Goal: Information Seeking & Learning: Learn about a topic

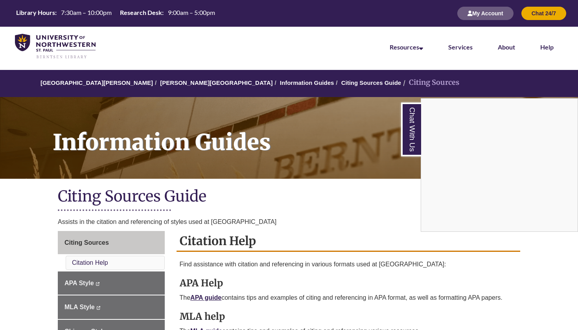
scroll to position [136, 0]
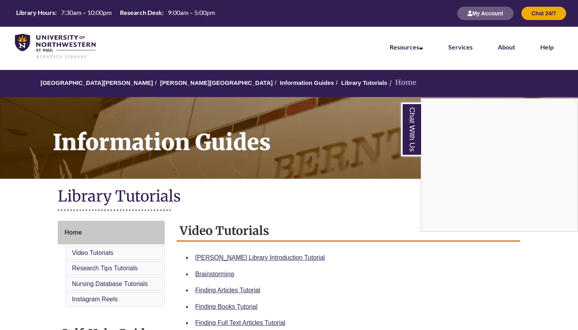
scroll to position [141, 0]
click at [167, 81] on div "Chat With Us" at bounding box center [289, 165] width 578 height 330
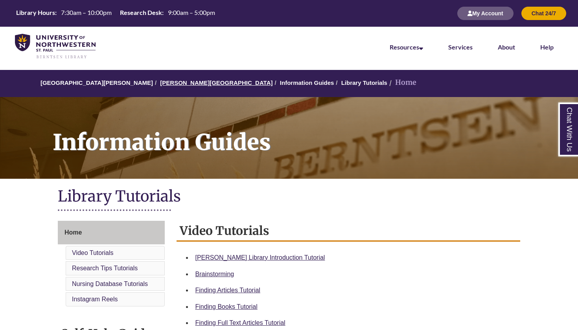
click at [167, 81] on link "[PERSON_NAME][GEOGRAPHIC_DATA]" at bounding box center [216, 82] width 112 height 7
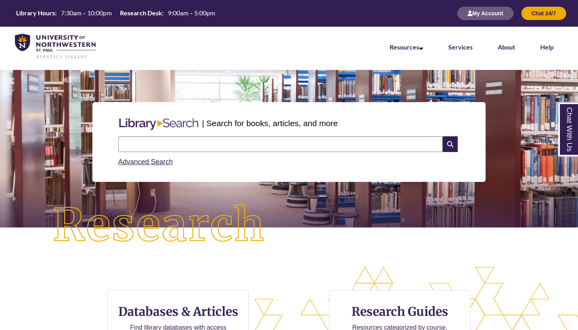
click at [149, 143] on input "text" at bounding box center [280, 144] width 324 height 16
type input "*"
type input "**********"
click at [452, 145] on icon at bounding box center [450, 144] width 15 height 16
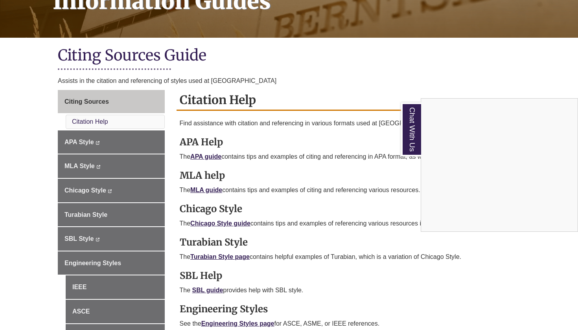
scroll to position [142, 0]
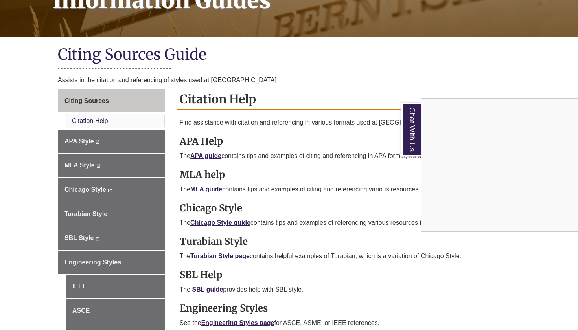
click at [96, 96] on div "Chat With Us" at bounding box center [289, 165] width 578 height 330
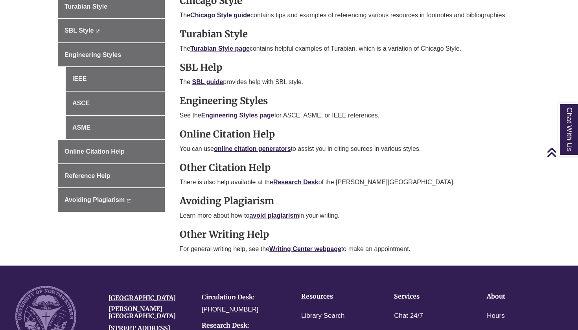
scroll to position [355, 0]
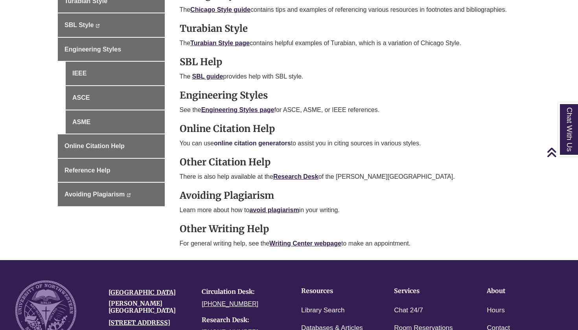
click at [256, 142] on link "online citation generators" at bounding box center [252, 143] width 77 height 7
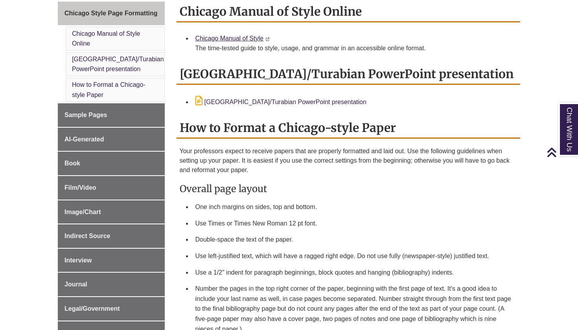
scroll to position [210, 0]
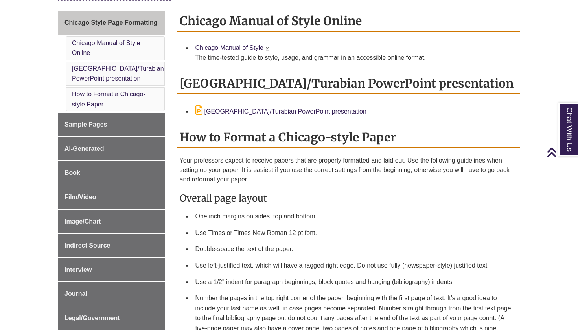
click at [221, 46] on link "Chicago Manual of Style" at bounding box center [229, 47] width 68 height 7
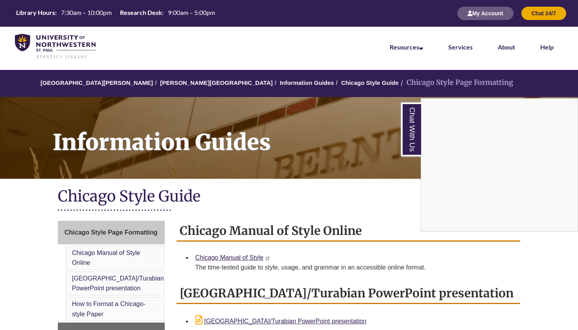
scroll to position [0, 0]
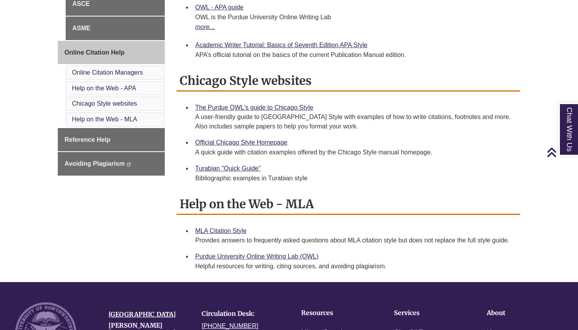
scroll to position [360, 0]
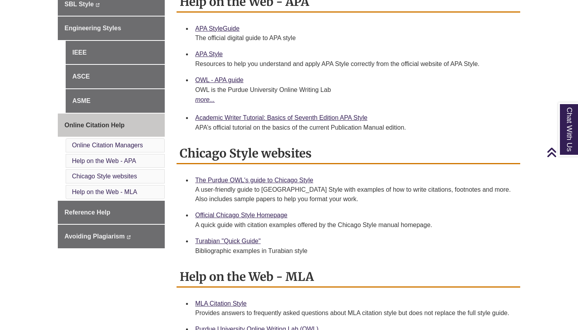
click at [212, 233] on li "Turabian "Quick Guide" Bibliographic examples in Turabian style" at bounding box center [354, 246] width 325 height 26
click at [212, 238] on link "Turabian "Quick Guide"" at bounding box center [227, 241] width 65 height 7
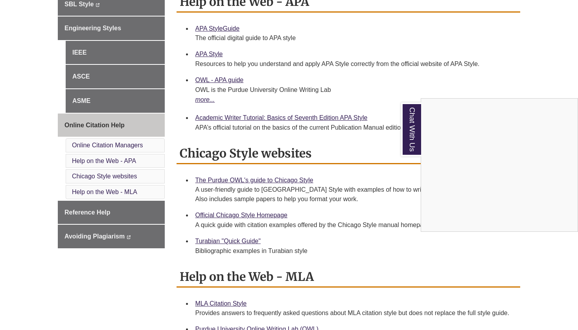
click at [234, 212] on div "Chat With Us" at bounding box center [289, 165] width 578 height 330
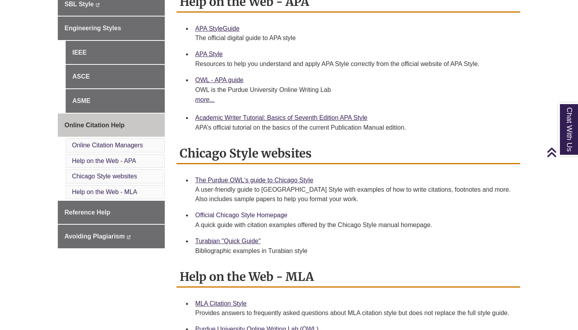
click at [275, 212] on link "Official Chicago Style Homepage" at bounding box center [241, 215] width 92 height 7
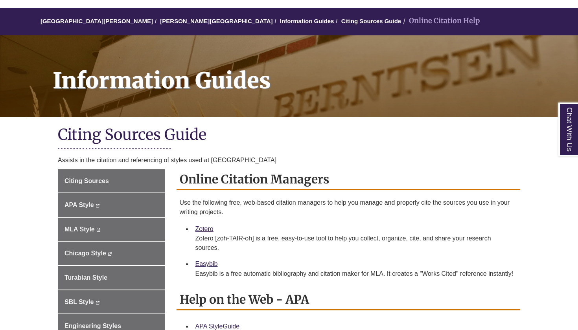
scroll to position [63, 0]
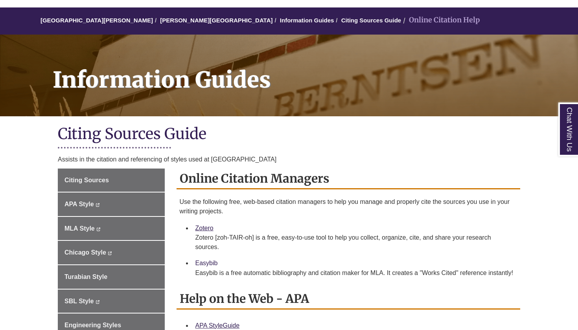
click at [203, 262] on link "Easybib" at bounding box center [206, 263] width 22 height 7
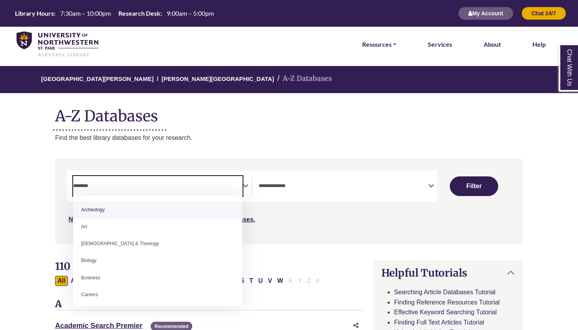
select select "Database Subject Filter"
select select "Database Types Filter"
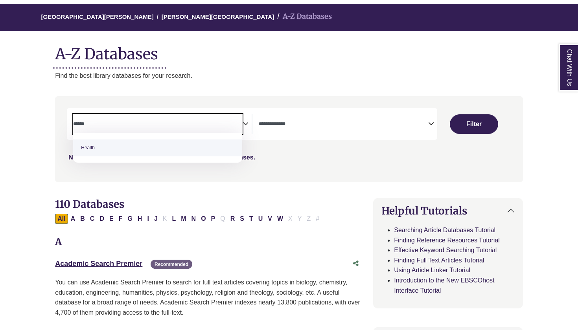
type textarea "******"
select select "*****"
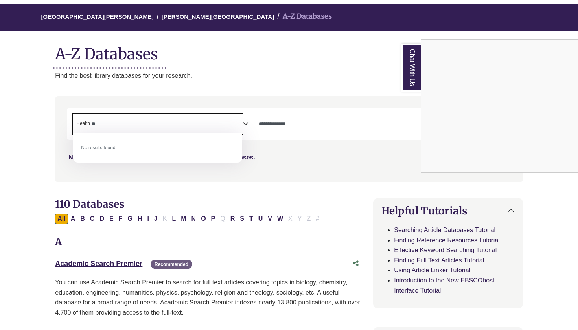
type textarea "*"
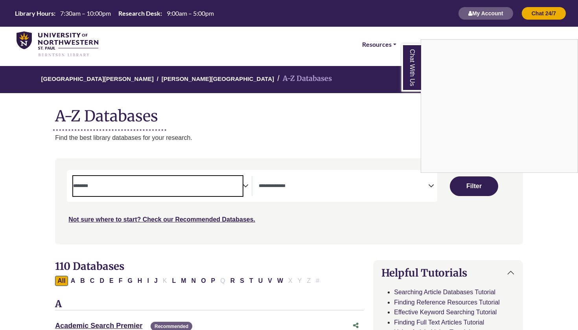
scroll to position [0, 0]
click at [258, 184] on div "Chat With Us" at bounding box center [289, 165] width 578 height 330
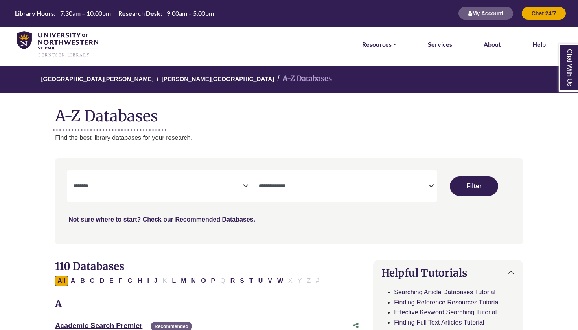
click at [272, 184] on textarea "Search" at bounding box center [343, 187] width 169 height 6
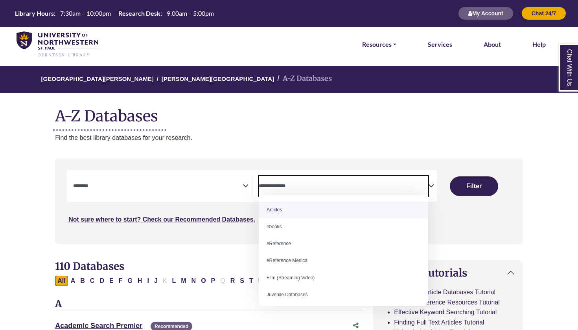
click at [232, 184] on textarea "Search" at bounding box center [157, 187] width 169 height 6
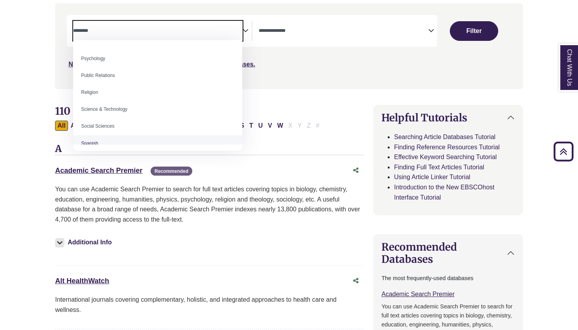
scroll to position [623, 0]
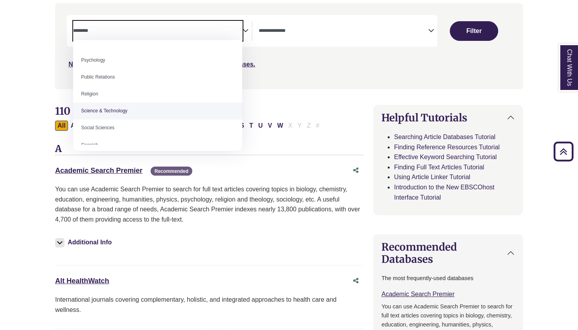
select select "*****"
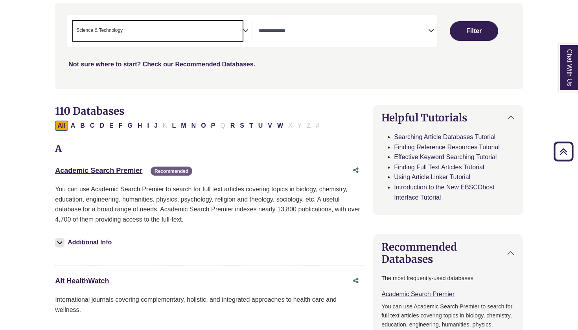
click at [273, 21] on span "Search filters" at bounding box center [343, 31] width 169 height 20
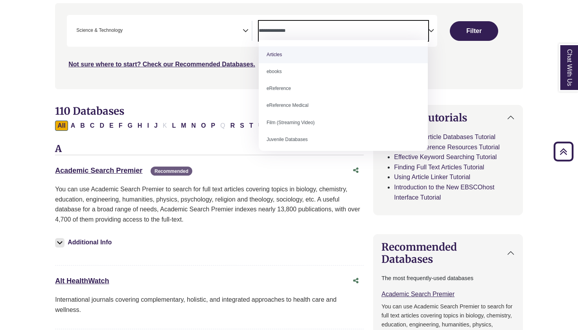
select select "*****"
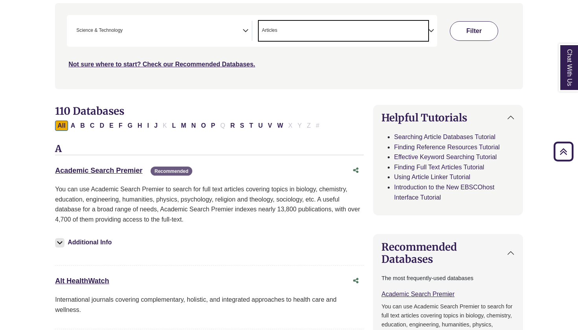
click at [463, 26] on button "Filter" at bounding box center [474, 31] width 48 height 20
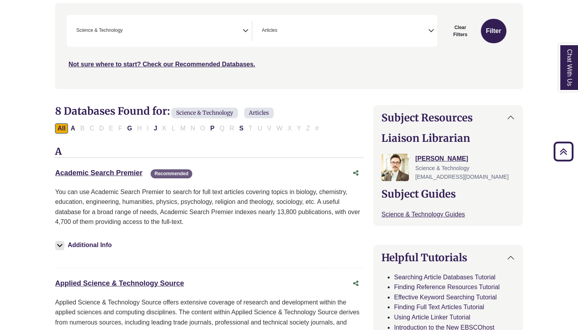
click at [201, 38] on span "× Science & Technology" at bounding box center [157, 31] width 169 height 20
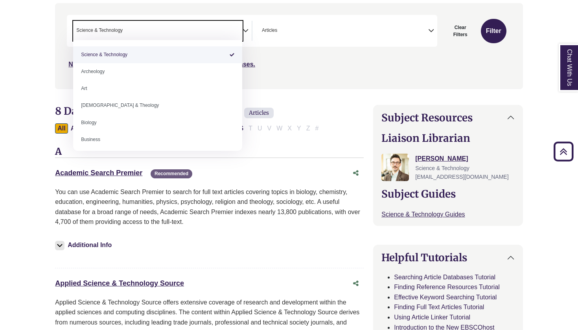
select select "Database Subject Filter"
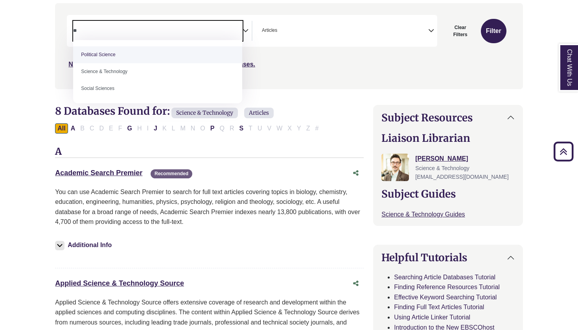
type textarea "*"
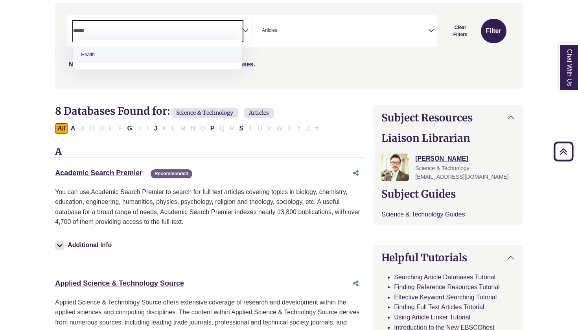
type textarea "******"
select select "*****"
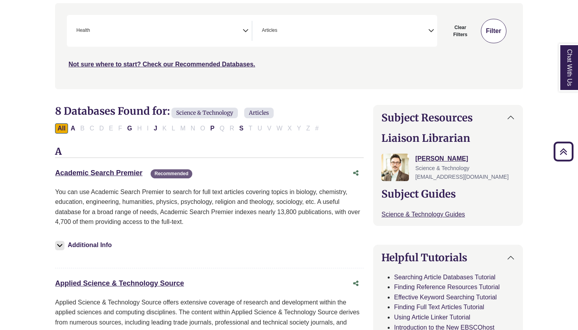
click at [498, 29] on button "Filter" at bounding box center [494, 31] width 26 height 24
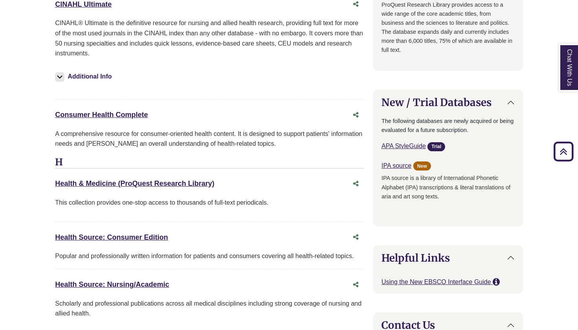
scroll to position [694, 0]
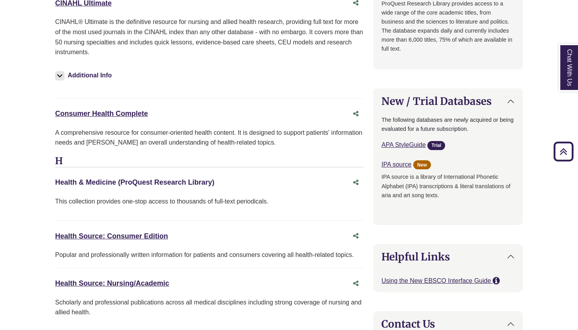
click at [206, 179] on link "Health & Medicine (ProQuest Research Library) This link opens in a new window" at bounding box center [134, 183] width 159 height 8
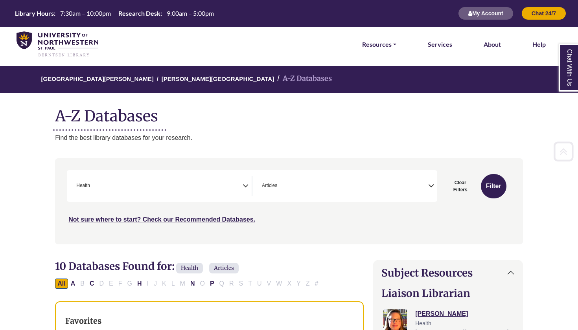
scroll to position [0, 0]
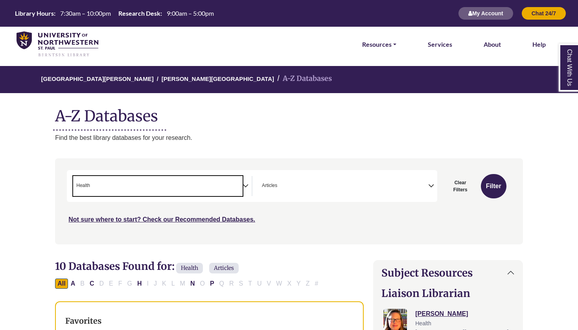
click at [144, 186] on span "× Health" at bounding box center [157, 186] width 169 height 20
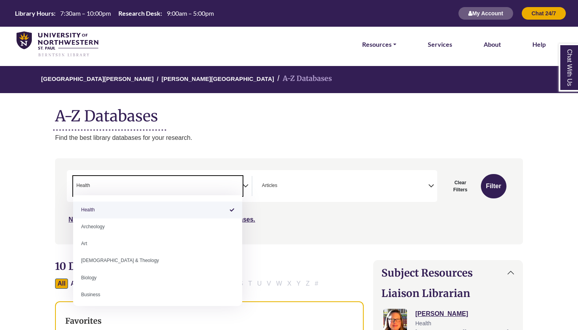
select select "Database Subject Filter"
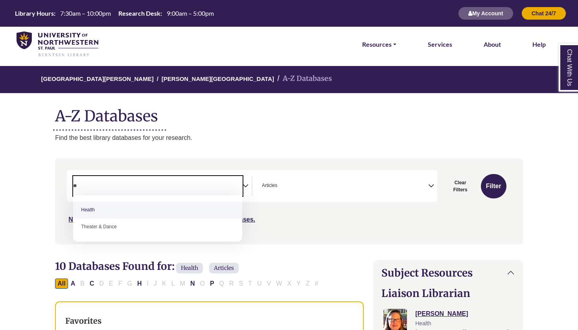
type textarea "*"
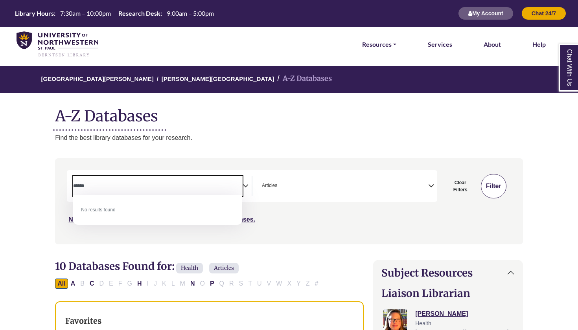
type textarea "******"
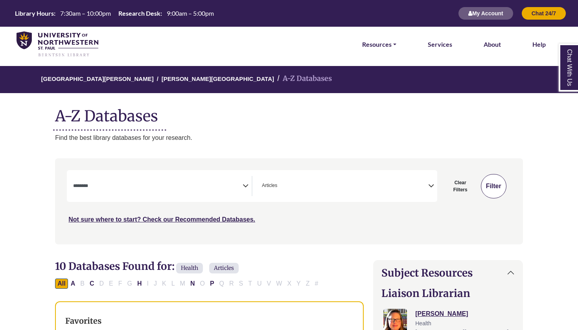
click at [495, 179] on div "Search filters" at bounding box center [289, 201] width 459 height 79
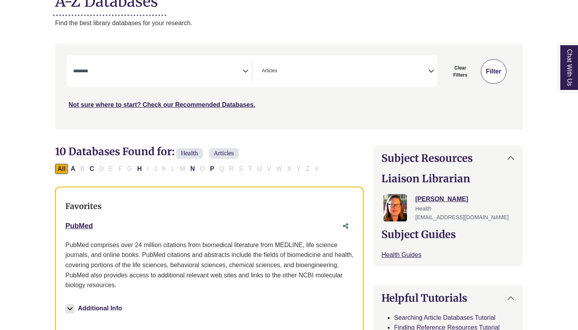
scroll to position [150, 0]
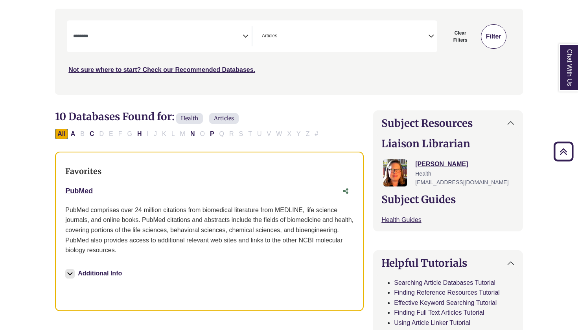
click at [493, 43] on button "Filter" at bounding box center [494, 36] width 26 height 24
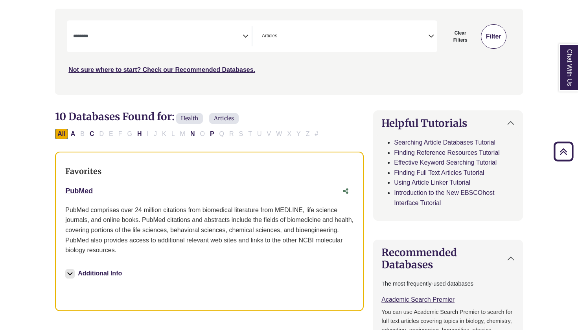
select select "Database Subject Filter"
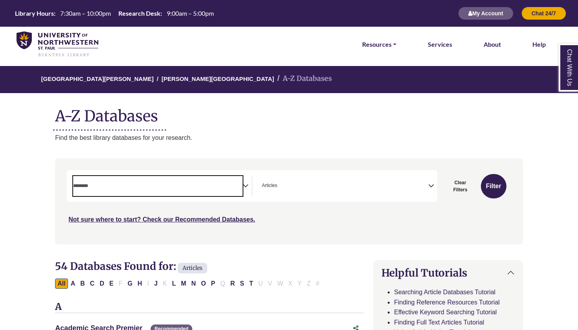
click at [188, 182] on span "Search filters" at bounding box center [157, 185] width 169 height 7
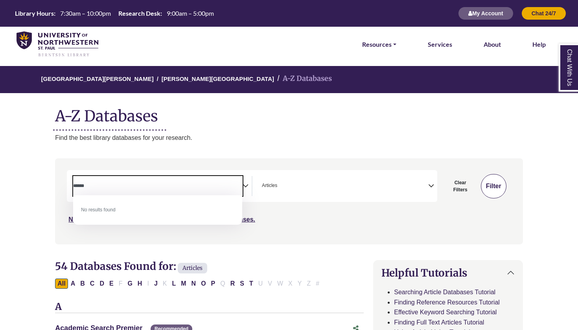
type textarea "******"
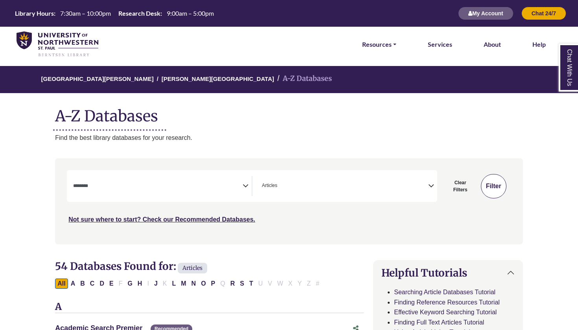
scroll to position [150, 0]
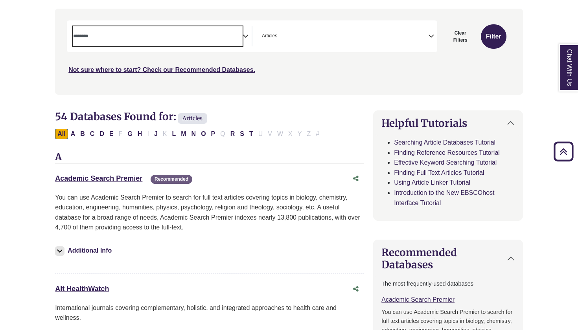
click at [134, 37] on textarea "Search" at bounding box center [157, 37] width 169 height 6
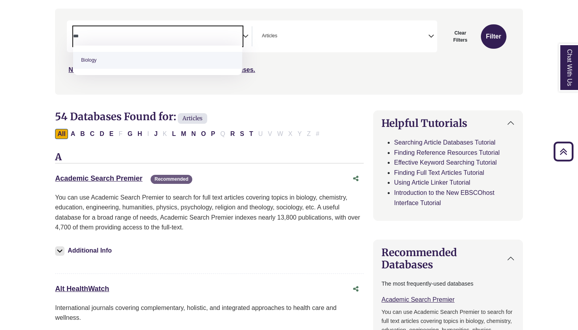
type textarea "***"
select select "*****"
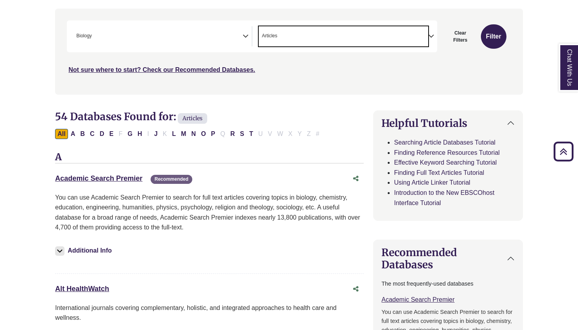
click at [296, 41] on span "× Articles" at bounding box center [343, 36] width 169 height 20
click at [368, 39] on span "× Articles × ebooks" at bounding box center [343, 36] width 169 height 20
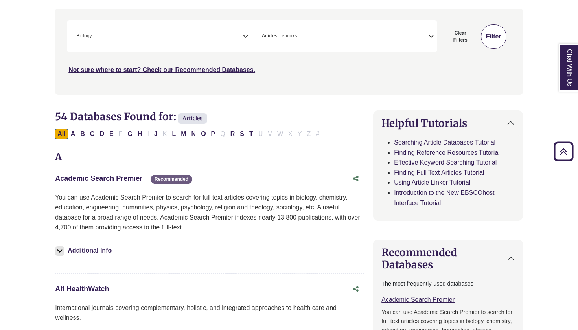
click at [488, 31] on button "Filter" at bounding box center [494, 36] width 26 height 24
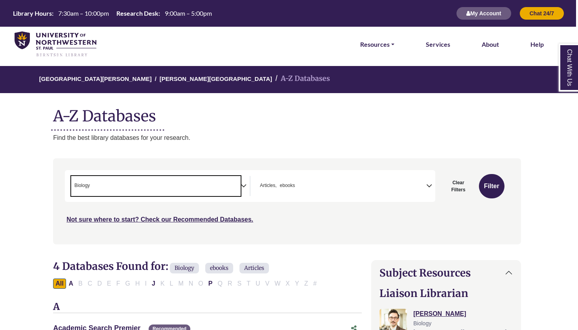
scroll to position [0, 2]
click at [179, 180] on span "× Biology" at bounding box center [155, 186] width 169 height 20
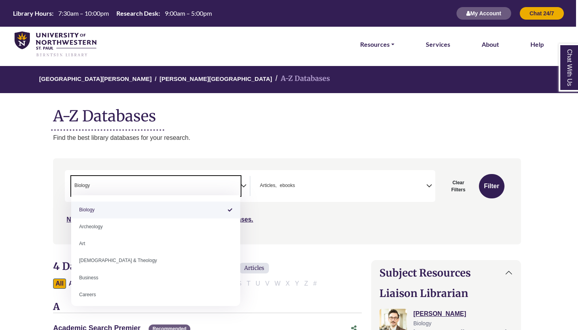
select select "Database Subject Filter"
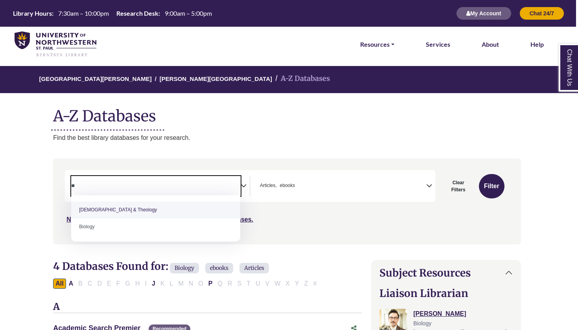
type textarea "*"
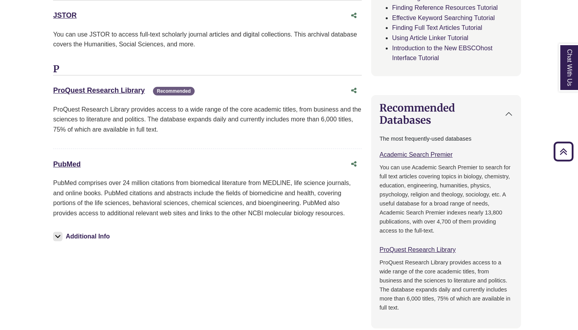
scroll to position [441, 2]
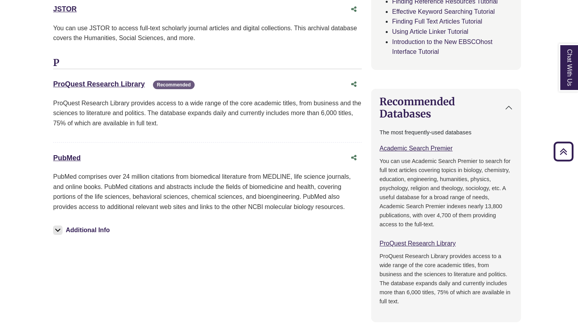
drag, startPoint x: 52, startPoint y: 154, endPoint x: 82, endPoint y: 151, distance: 29.7
click at [82, 151] on div "4 Databases Found for: Biology ebooks Articles Edit Filters Clear Filters/Brows…" at bounding box center [207, 290] width 318 height 943
copy link "PubMed"
click at [155, 153] on div "PubMed This link opens in a new window" at bounding box center [199, 158] width 293 height 11
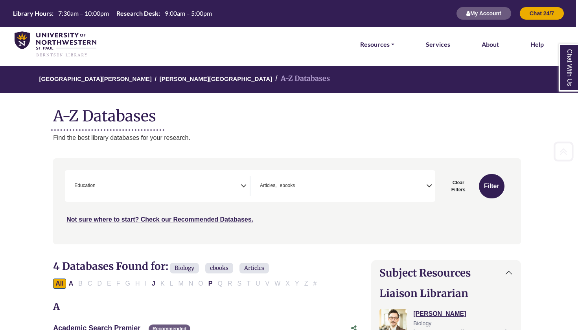
scroll to position [0, 2]
click at [179, 186] on span "× Education" at bounding box center [155, 186] width 169 height 20
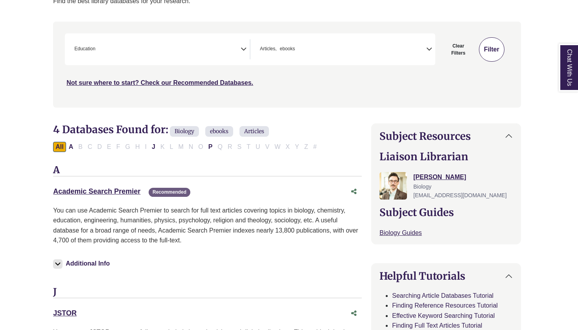
scroll to position [150, 2]
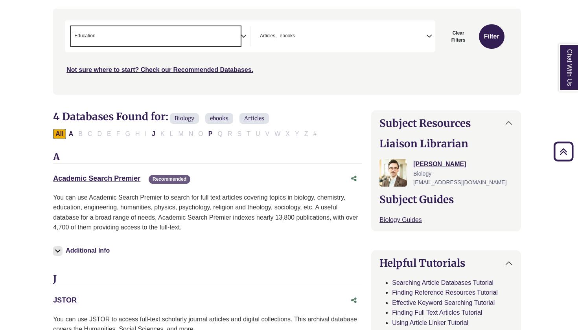
click at [187, 40] on span "× Education" at bounding box center [155, 36] width 169 height 20
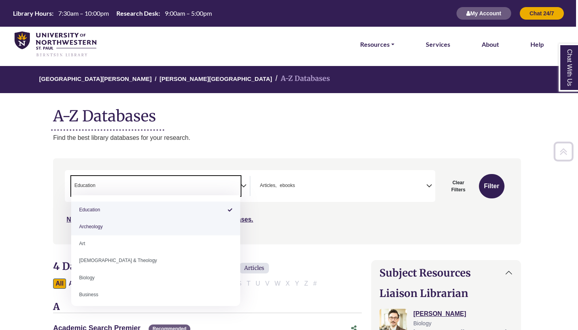
scroll to position [0, 2]
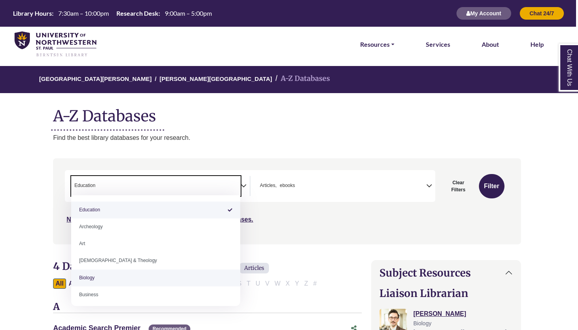
select select "*****"
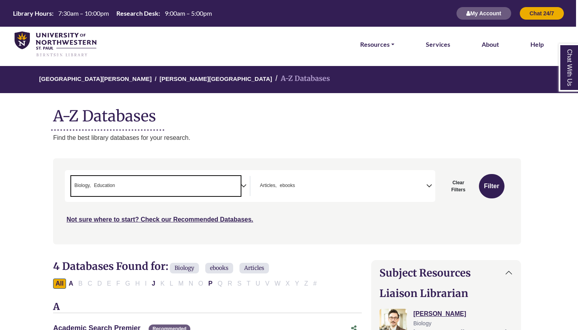
click at [230, 184] on span "× Biology × Education" at bounding box center [155, 186] width 169 height 20
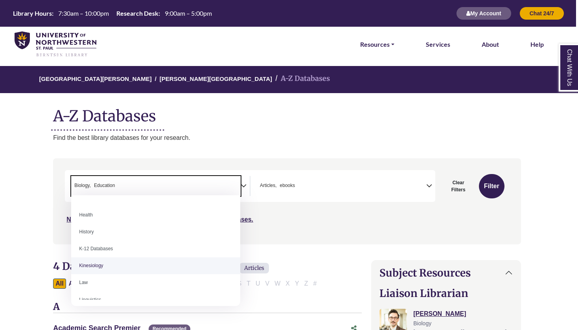
scroll to position [346, 0]
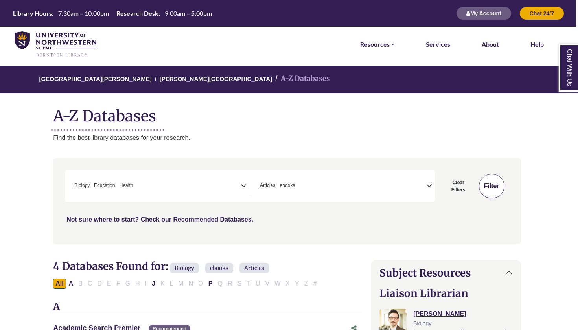
click at [488, 184] on button "Filter" at bounding box center [492, 186] width 26 height 24
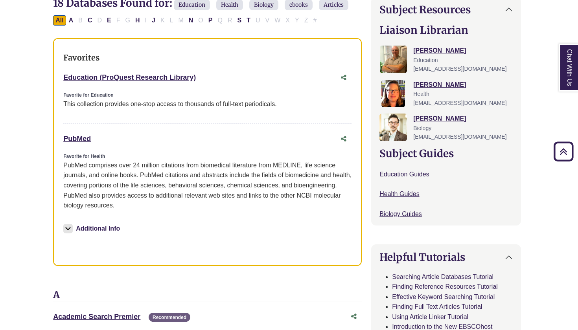
scroll to position [242, 2]
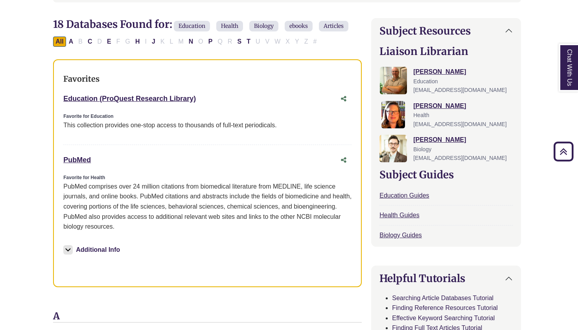
click at [68, 247] on img at bounding box center [67, 249] width 9 height 9
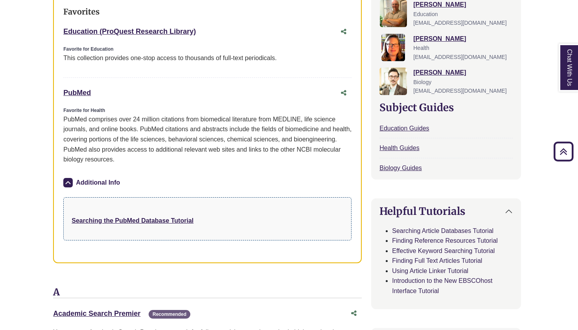
scroll to position [262, 2]
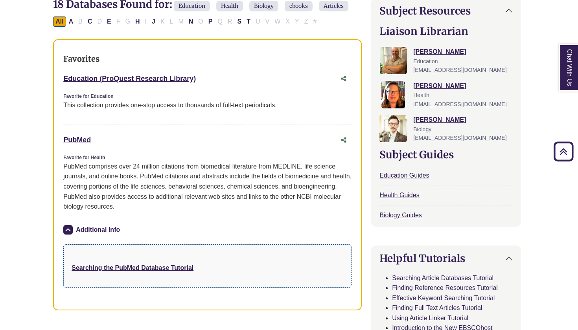
drag, startPoint x: 61, startPoint y: 76, endPoint x: 199, endPoint y: 76, distance: 138.0
click at [200, 77] on div "Favorites Education (ProQuest Research Library) This link opens in a new window…" at bounding box center [207, 174] width 309 height 271
copy link "Education (ProQuest Research Library)"
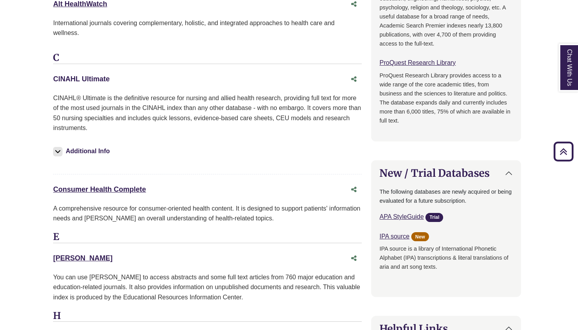
scroll to position [736, 2]
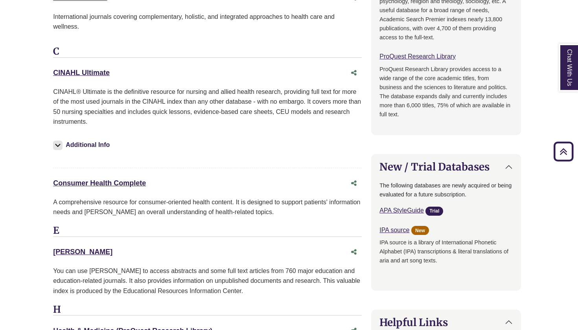
drag, startPoint x: 53, startPoint y: 67, endPoint x: 114, endPoint y: 66, distance: 61.7
click at [114, 66] on div "18 Databases Found for: Education Health Biology ebooks Articles Edit Filters C…" at bounding box center [207, 330] width 318 height 1613
copy link "CINAHL Ultimate"
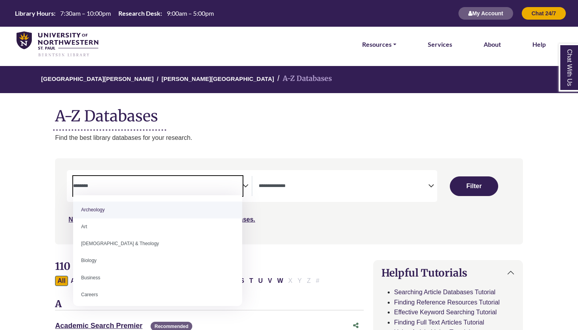
select select "Database Subject Filter"
select select "Database Types Filter"
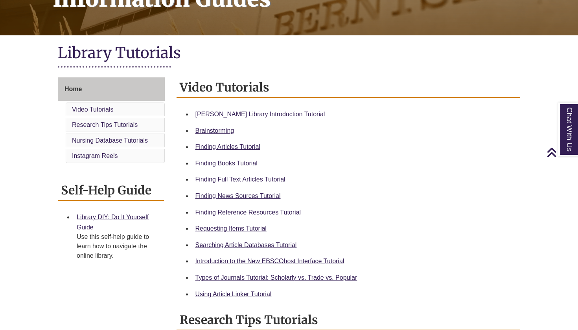
scroll to position [149, 0]
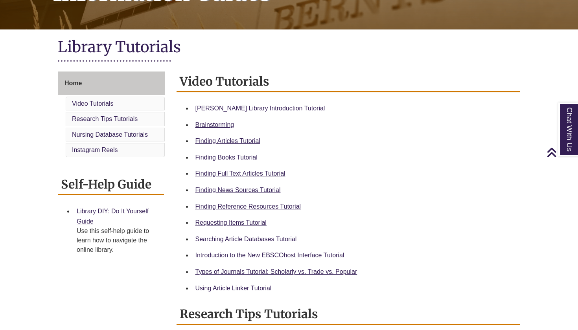
click at [254, 239] on link "Searching Article Databases Tutorial" at bounding box center [245, 239] width 101 height 7
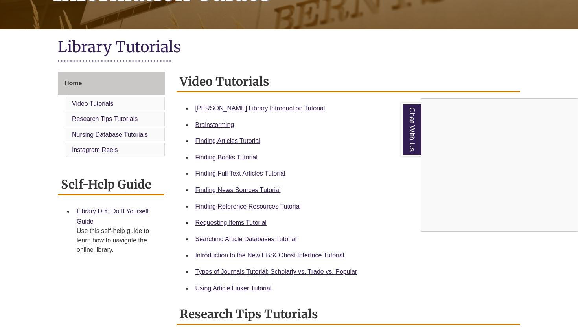
click at [90, 82] on div "Chat With Us" at bounding box center [289, 165] width 578 height 330
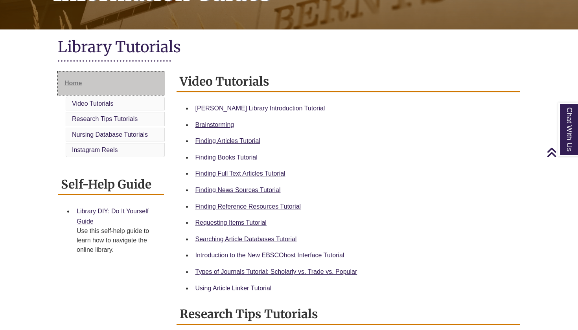
click at [72, 83] on span "Home" at bounding box center [72, 83] width 17 height 7
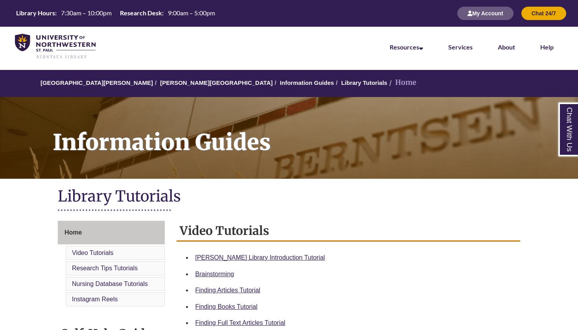
click at [387, 83] on li "Home" at bounding box center [401, 82] width 29 height 11
click at [88, 87] on li "[GEOGRAPHIC_DATA][PERSON_NAME]" at bounding box center [97, 82] width 112 height 9
click at [96, 83] on link "University of Northwestern - St. Paul" at bounding box center [97, 82] width 112 height 7
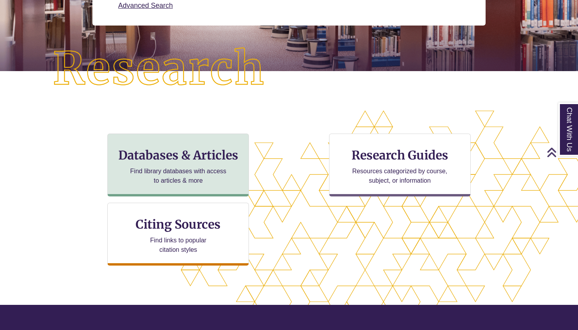
click at [173, 152] on h3 "Databases & Articles" at bounding box center [178, 155] width 128 height 15
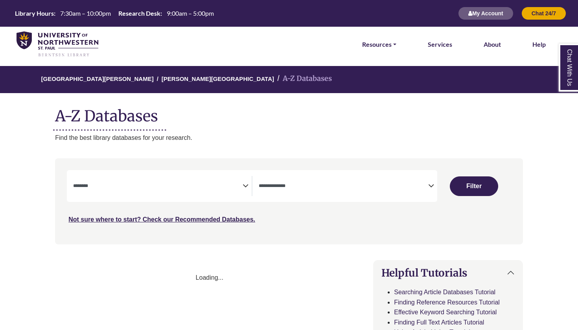
select select "Database Subject Filter"
select select "Database Types Filter"
select select "Database Subject Filter"
select select "Database Types Filter"
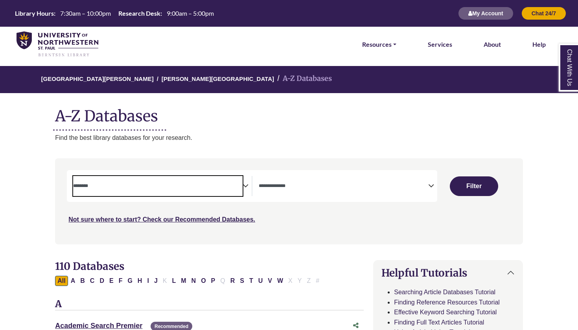
click at [147, 184] on textarea "Search" at bounding box center [157, 187] width 169 height 6
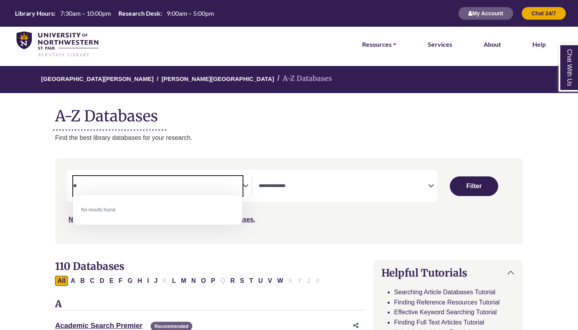
type textarea "*"
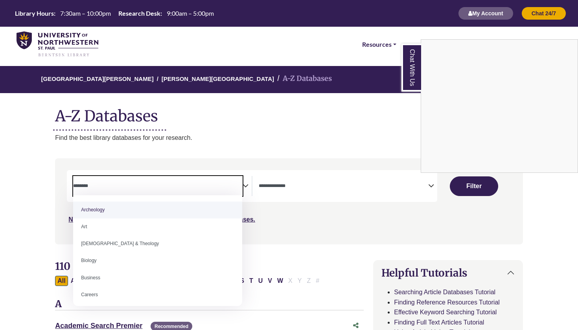
click at [433, 184] on div "Chat With Us" at bounding box center [289, 165] width 578 height 330
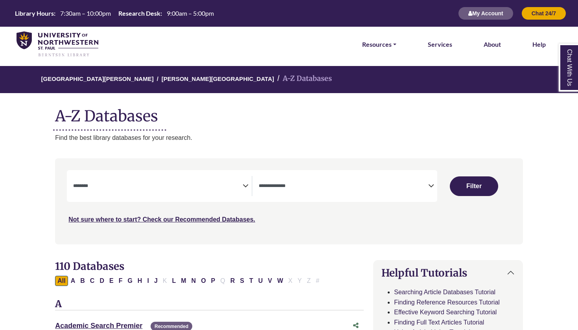
click at [433, 184] on icon "Search filters" at bounding box center [431, 185] width 6 height 12
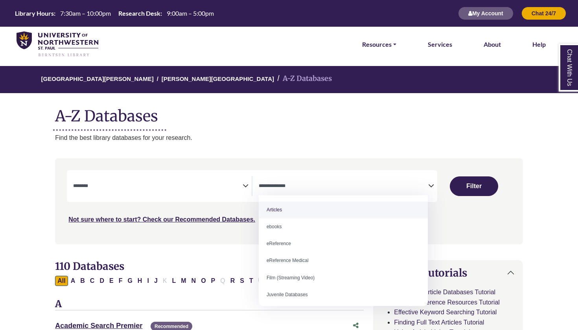
select select "*****"
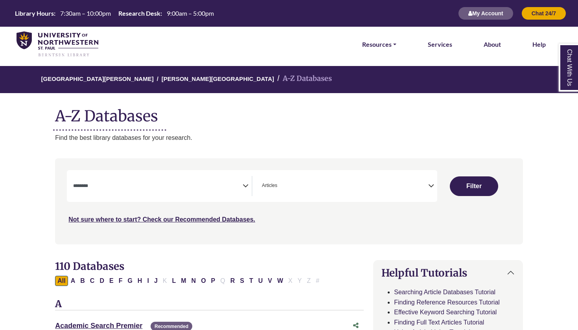
click at [243, 189] on icon "Search filters" at bounding box center [246, 185] width 6 height 12
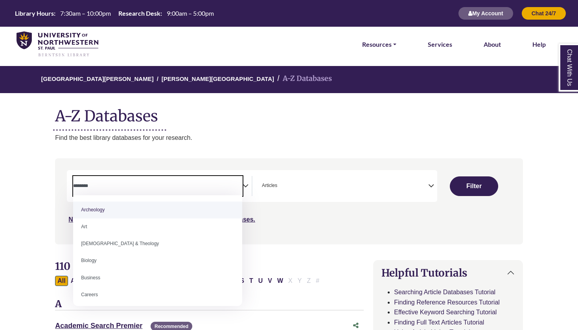
click at [242, 133] on p "Find the best library databases for your research." at bounding box center [289, 138] width 468 height 10
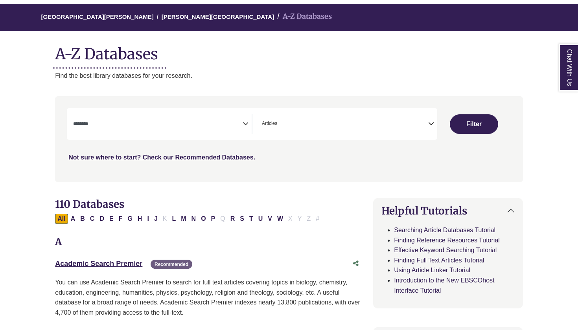
scroll to position [113, 0]
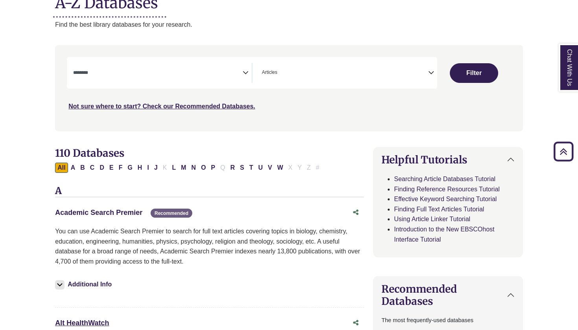
click at [121, 213] on link "Academic Search Premier This link opens in a new window" at bounding box center [98, 213] width 87 height 8
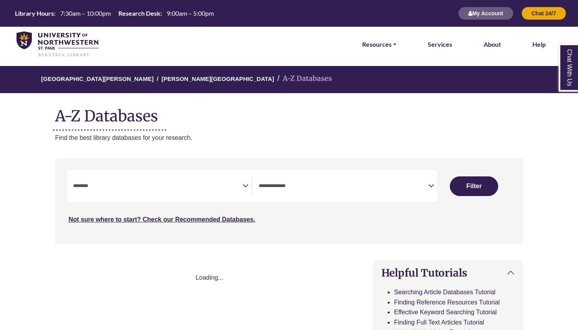
select select "Database Subject Filter"
select select "Database Types Filter"
select select "Database Subject Filter"
select select "Database Types Filter"
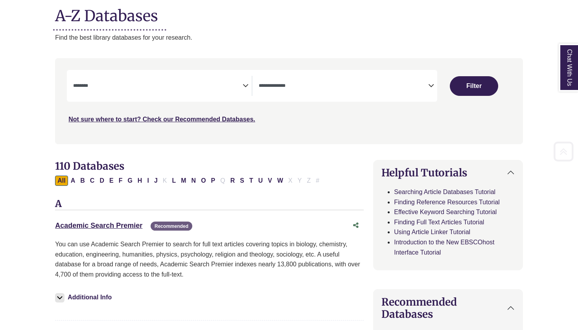
scroll to position [104, 0]
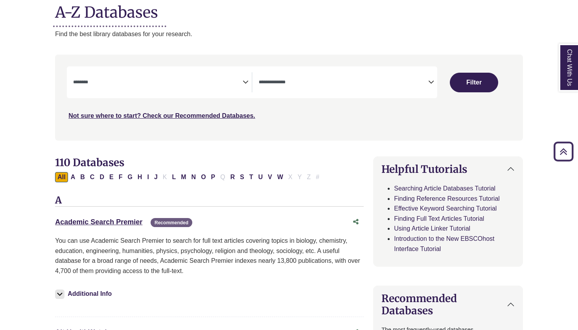
click at [128, 250] on p "You can use Academic Search Premier to search for full text articles covering t…" at bounding box center [209, 256] width 309 height 40
click at [123, 219] on link "Academic Search Premier This link opens in a new window" at bounding box center [98, 222] width 87 height 8
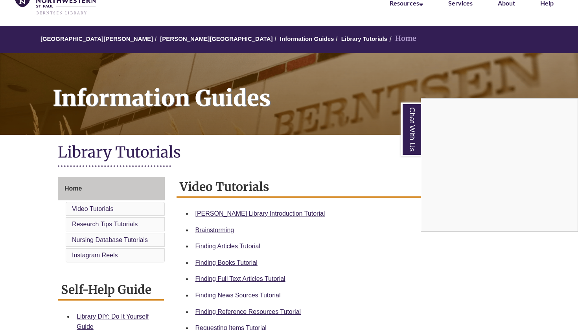
scroll to position [46, 0]
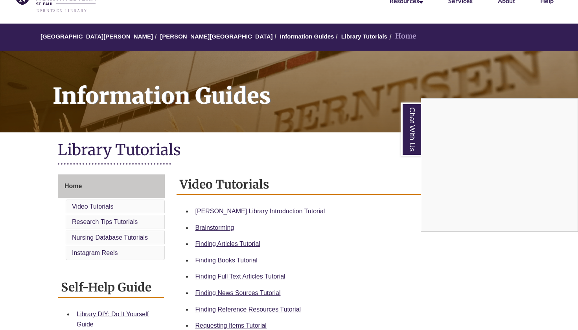
click at [269, 274] on div "Chat With Us" at bounding box center [289, 165] width 578 height 330
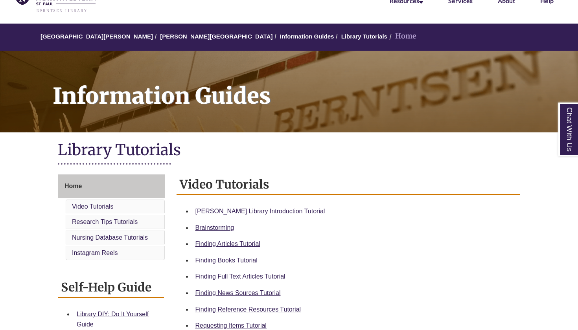
click at [271, 274] on link "Finding Full Text Articles Tutorial" at bounding box center [240, 276] width 90 height 7
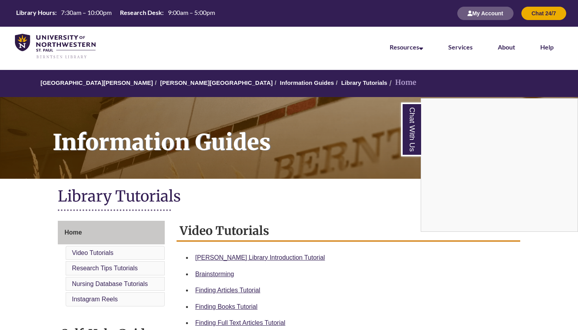
scroll to position [193, 0]
